Goal: Contribute content: Contribute content

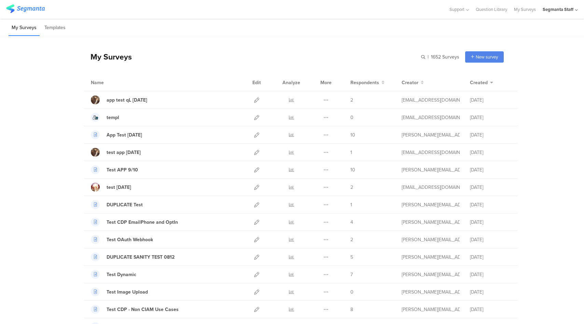
click at [556, 11] on div "Segmanta Staff" at bounding box center [558, 9] width 31 height 6
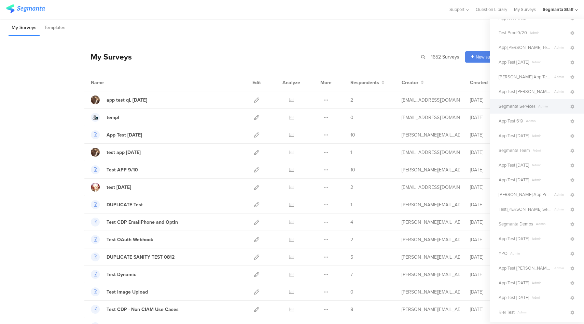
scroll to position [58, 0]
click at [519, 224] on span "Segmanta Demos" at bounding box center [516, 221] width 35 height 6
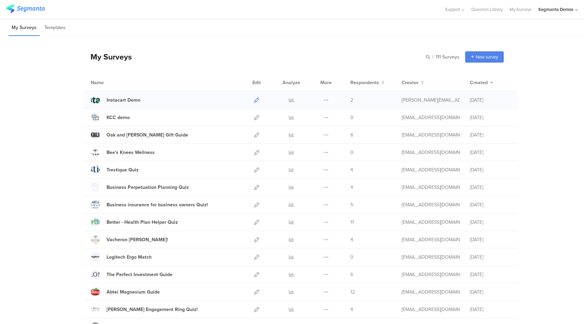
click at [254, 99] on icon at bounding box center [256, 99] width 5 height 5
click at [122, 102] on div "Instacart Demo" at bounding box center [124, 99] width 34 height 7
click at [254, 98] on icon at bounding box center [256, 99] width 5 height 5
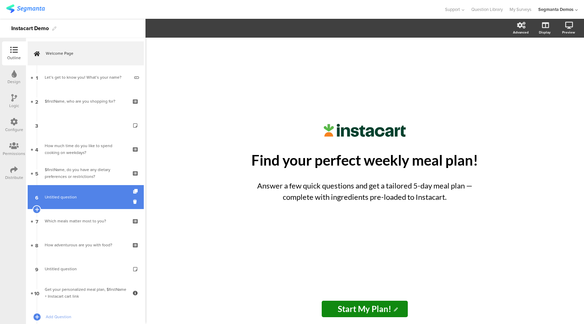
click at [77, 195] on span "Untitled question" at bounding box center [86, 196] width 82 height 7
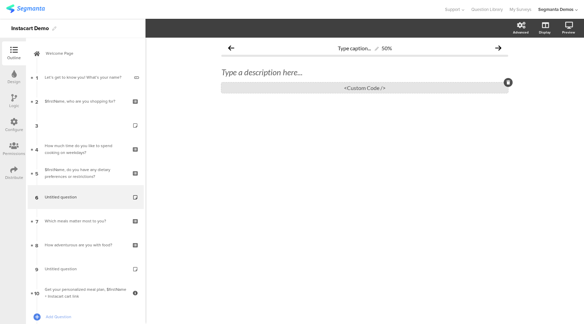
click at [361, 86] on div "<Custom Code />" at bounding box center [364, 87] width 287 height 11
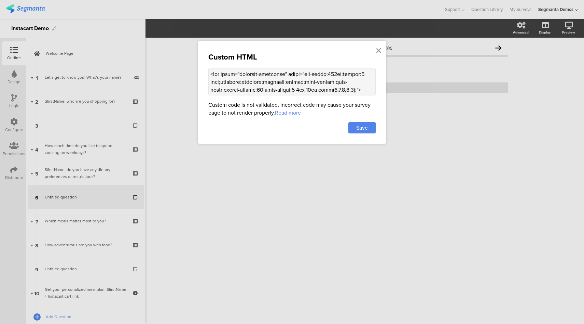
click at [315, 86] on textarea at bounding box center [292, 81] width 167 height 27
click at [379, 51] on icon at bounding box center [379, 51] width 5 height 8
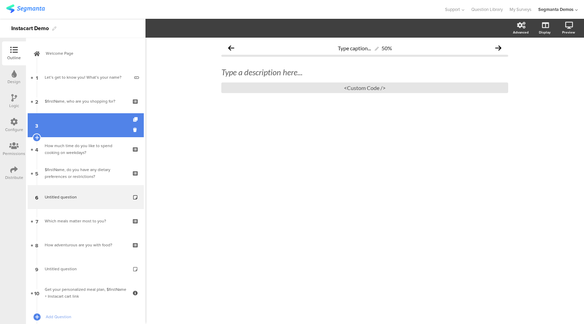
click at [98, 124] on link "3" at bounding box center [86, 125] width 116 height 24
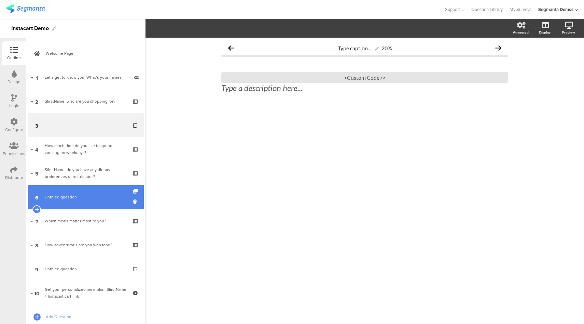
click at [85, 193] on span "Untitled question" at bounding box center [86, 196] width 82 height 7
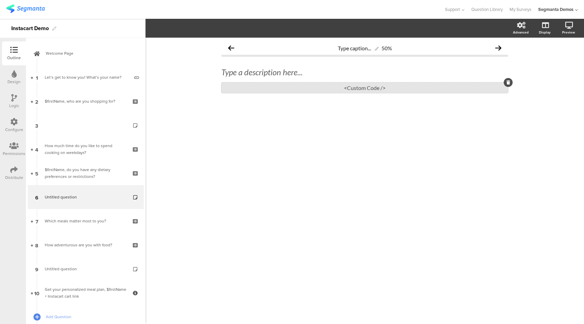
click at [373, 89] on div "<Custom Code />" at bounding box center [364, 87] width 287 height 11
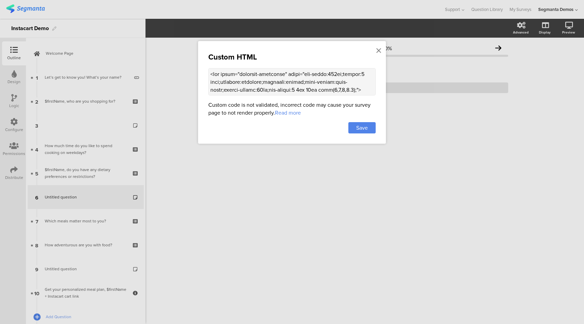
click at [318, 86] on textarea at bounding box center [292, 81] width 167 height 27
click at [381, 49] on icon at bounding box center [379, 51] width 5 height 8
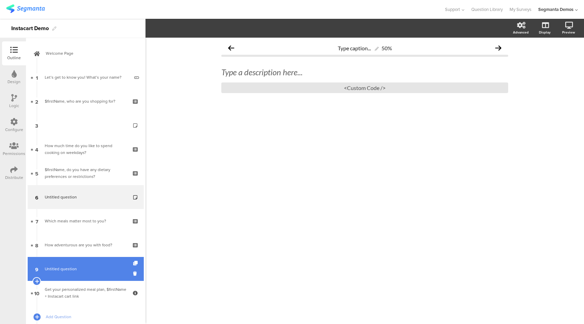
click at [86, 268] on span "Untitled question" at bounding box center [86, 268] width 82 height 7
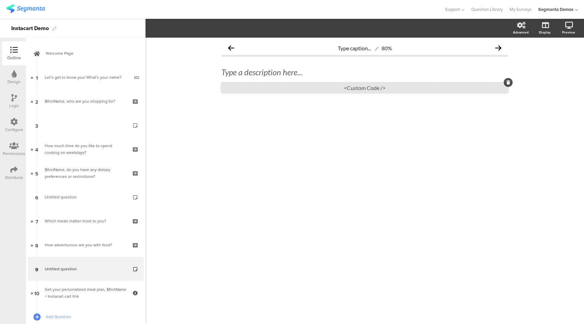
click at [350, 86] on div "<Custom Code />" at bounding box center [364, 87] width 287 height 11
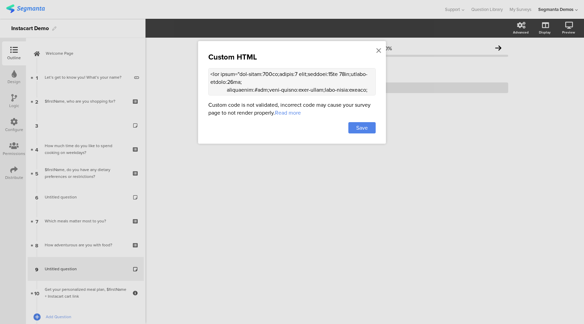
click at [334, 82] on textarea at bounding box center [292, 81] width 167 height 27
click at [380, 47] on icon at bounding box center [379, 51] width 5 height 8
